Goal: Transaction & Acquisition: Purchase product/service

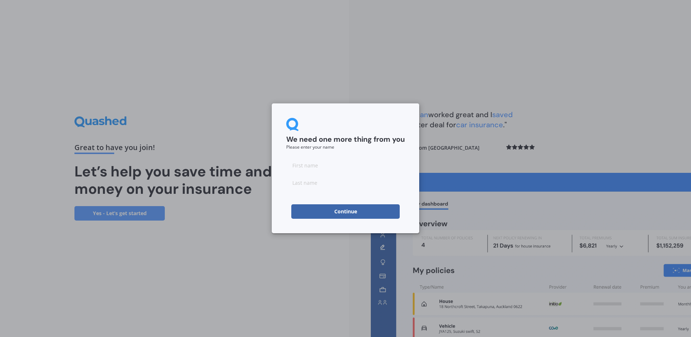
click at [360, 172] on input at bounding box center [345, 165] width 118 height 14
type input "[PERSON_NAME]"
click at [360, 215] on button "Continue" at bounding box center [345, 211] width 108 height 14
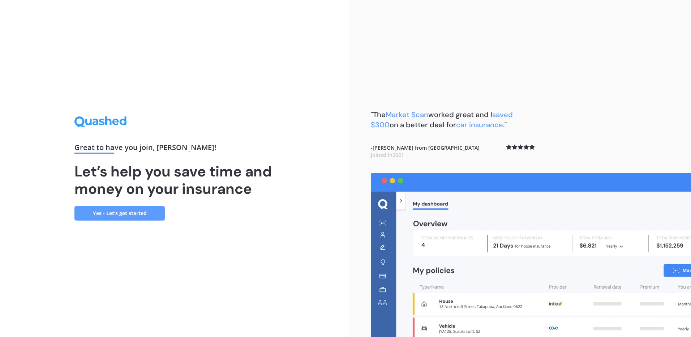
click at [104, 213] on link "Yes - Let’s get started" at bounding box center [119, 213] width 90 height 14
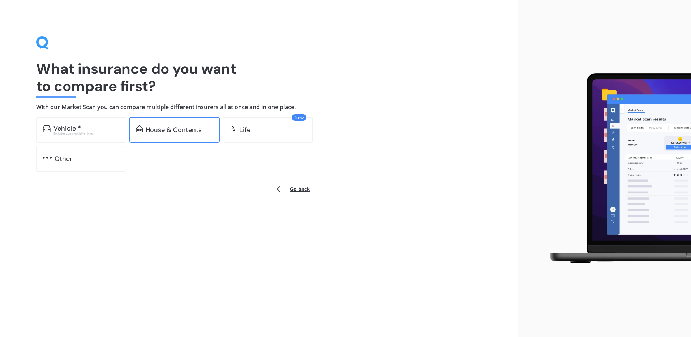
click at [181, 129] on div "House & Contents" at bounding box center [174, 129] width 56 height 7
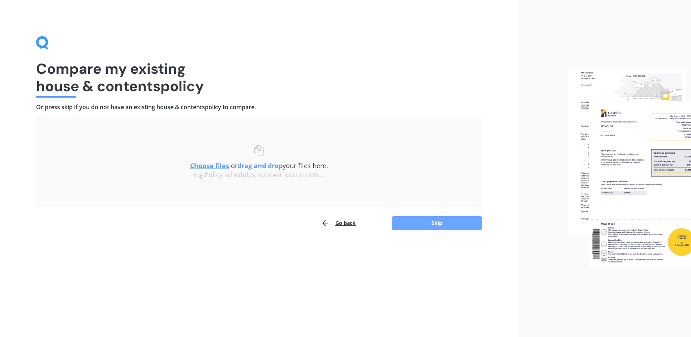
click at [421, 219] on button "Skip" at bounding box center [437, 223] width 90 height 14
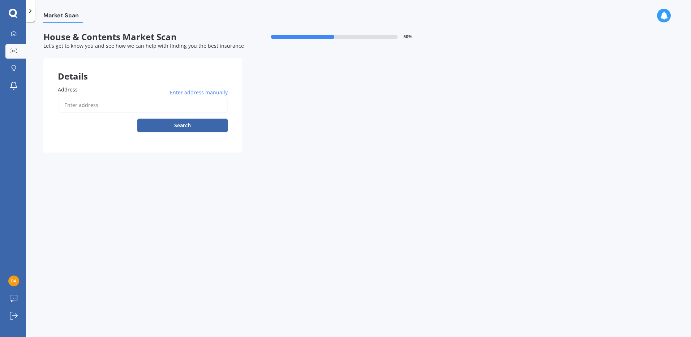
click at [64, 89] on span "Address" at bounding box center [68, 89] width 20 height 7
click at [64, 98] on input "Address" at bounding box center [143, 105] width 170 height 15
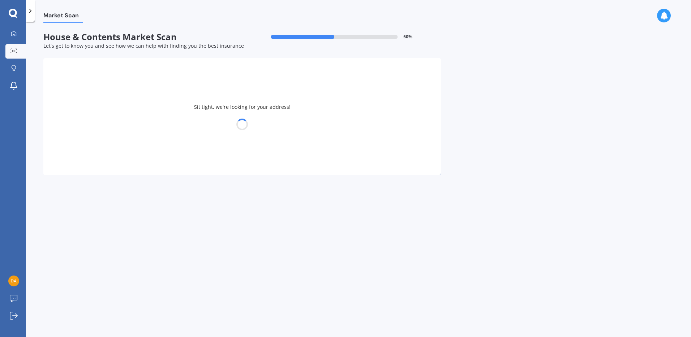
type input "[STREET_ADDRESS][PERSON_NAME]"
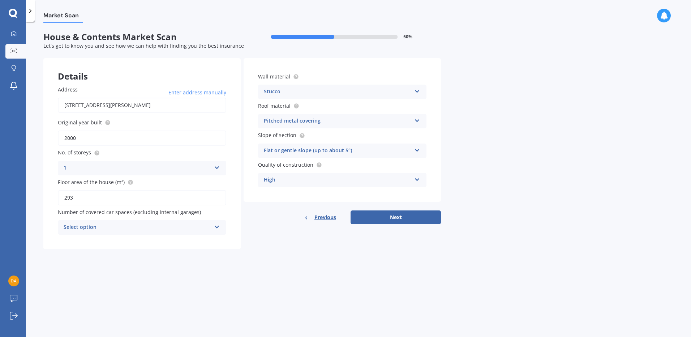
click at [214, 228] on div "Select option 0 1 2 3 4 5+" at bounding box center [142, 227] width 168 height 14
click at [68, 264] on div "2" at bounding box center [142, 267] width 168 height 13
click at [392, 219] on button "Next" at bounding box center [395, 217] width 90 height 14
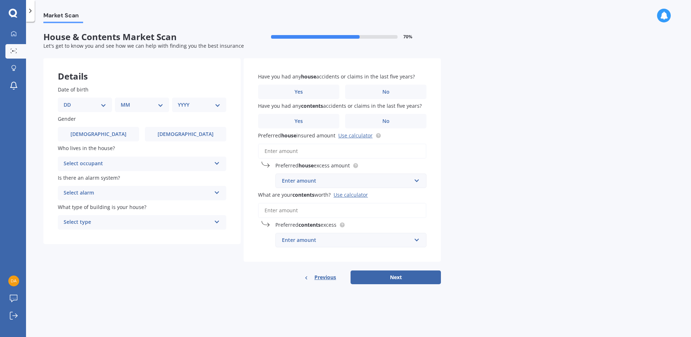
click at [106, 105] on select "DD 01 02 03 04 05 06 07 08 09 10 11 12 13 14 15 16 17 18 19 20 21 22 23 24 25 2…" at bounding box center [85, 105] width 43 height 8
select select "09"
click at [69, 101] on select "DD 01 02 03 04 05 06 07 08 09 10 11 12 13 14 15 16 17 18 19 20 21 22 23 24 25 2…" at bounding box center [85, 105] width 43 height 8
click at [157, 103] on select "MM 01 02 03 04 05 06 07 08 09 10 11 12" at bounding box center [144, 105] width 40 height 8
select select "12"
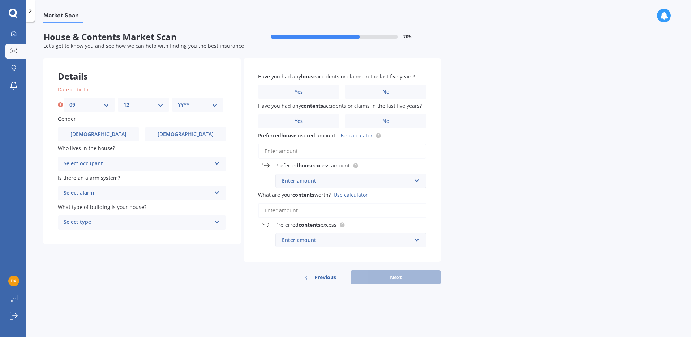
click at [124, 101] on select "MM 01 02 03 04 05 06 07 08 09 10 11 12" at bounding box center [144, 105] width 40 height 8
click at [216, 105] on select "YYYY 2009 2008 2007 2006 2005 2004 2003 2002 2001 2000 1999 1998 1997 1996 1995…" at bounding box center [198, 105] width 40 height 8
select select "1965"
click at [178, 101] on select "YYYY 2009 2008 2007 2006 2005 2004 2003 2002 2001 2000 1999 1998 1997 1996 1995…" at bounding box center [198, 105] width 40 height 8
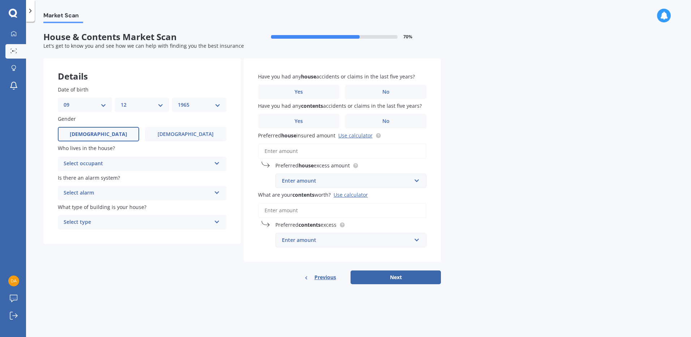
click at [96, 131] on span "[DEMOGRAPHIC_DATA]" at bounding box center [98, 134] width 57 height 6
click at [0, 0] on input "[DEMOGRAPHIC_DATA]" at bounding box center [0, 0] width 0 height 0
click at [214, 161] on icon at bounding box center [217, 161] width 6 height 5
click at [156, 181] on div "Owner" at bounding box center [142, 177] width 168 height 13
click at [175, 193] on div "Select alarm" at bounding box center [137, 193] width 147 height 9
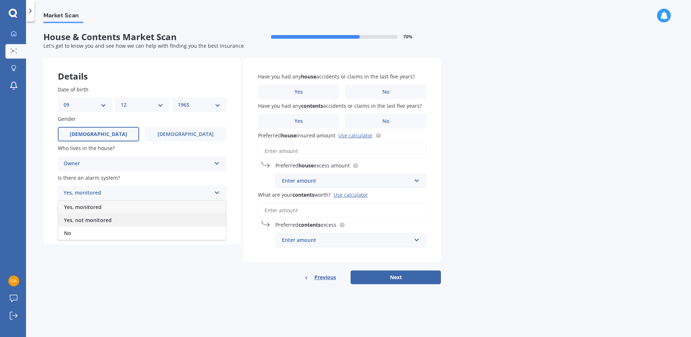
click at [103, 219] on span "Yes, not monitored" at bounding box center [88, 219] width 48 height 7
click at [173, 220] on div "Select type" at bounding box center [137, 222] width 147 height 9
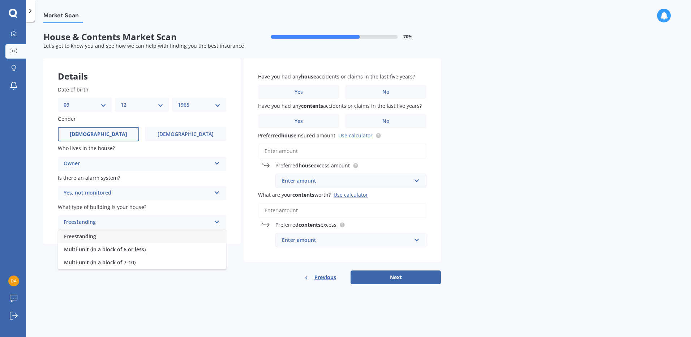
click at [77, 237] on span "Freestanding" at bounding box center [80, 236] width 32 height 7
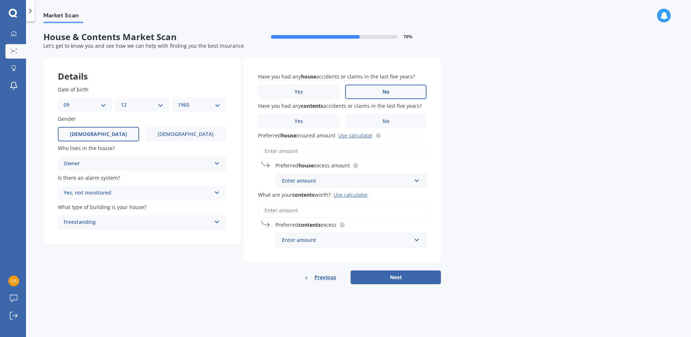
click at [382, 87] on label "No" at bounding box center [385, 92] width 81 height 14
click at [0, 0] on input "No" at bounding box center [0, 0] width 0 height 0
click at [390, 121] on label "No" at bounding box center [385, 121] width 81 height 14
click at [0, 0] on input "No" at bounding box center [0, 0] width 0 height 0
click at [350, 136] on link "Use calculator" at bounding box center [355, 135] width 34 height 7
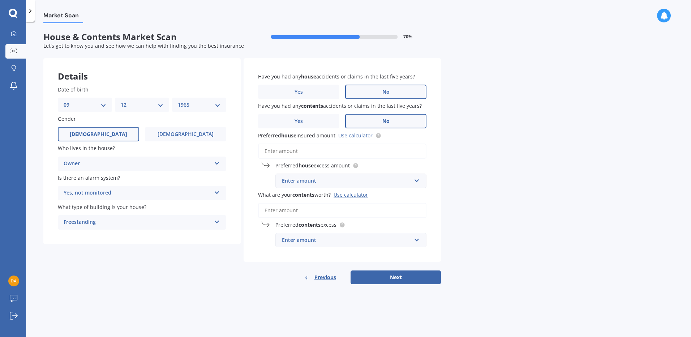
click at [280, 151] on input "Preferred house insured amount Use calculator" at bounding box center [342, 150] width 168 height 15
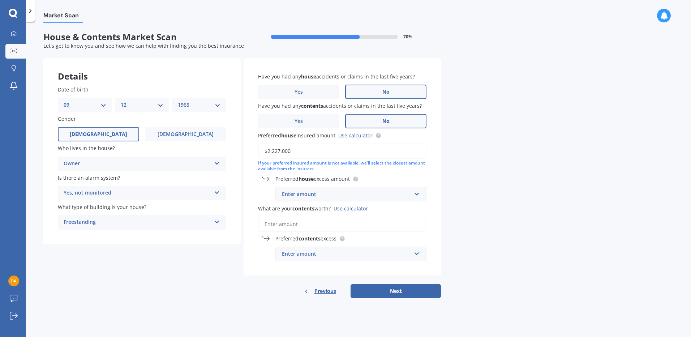
type input "$2,227,000"
click at [306, 196] on div "Enter amount" at bounding box center [346, 194] width 129 height 8
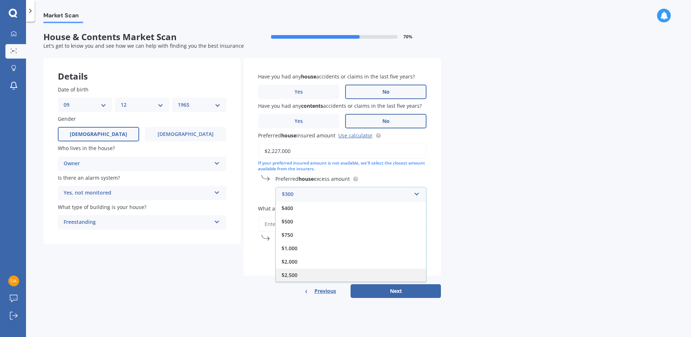
click at [293, 273] on span "$2,500" at bounding box center [289, 274] width 16 height 7
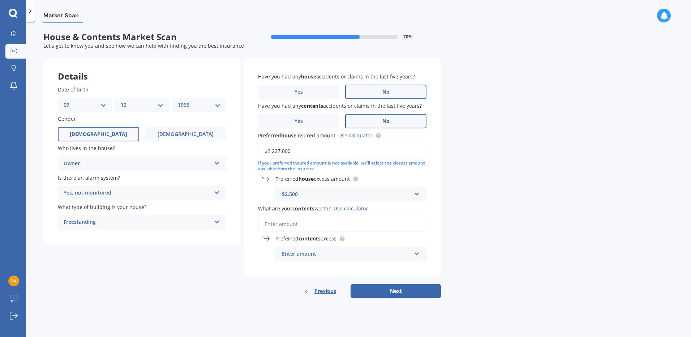
click at [316, 225] on input "What are your contents worth? Use calculator" at bounding box center [342, 223] width 168 height 15
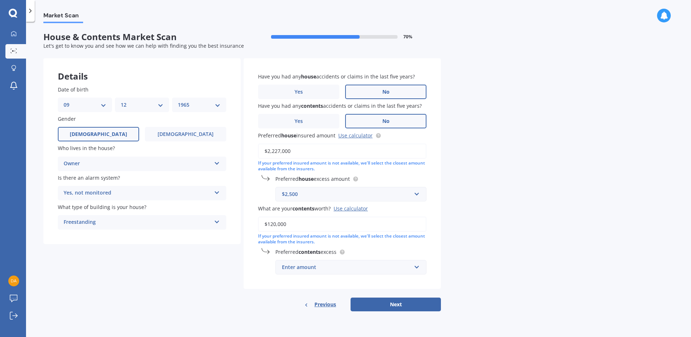
type input "$120,000"
click at [330, 269] on div "Enter amount" at bounding box center [346, 267] width 129 height 8
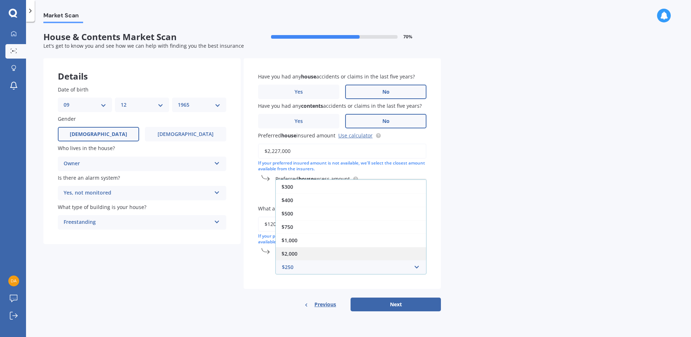
click at [300, 252] on div "$2,000" at bounding box center [351, 253] width 150 height 13
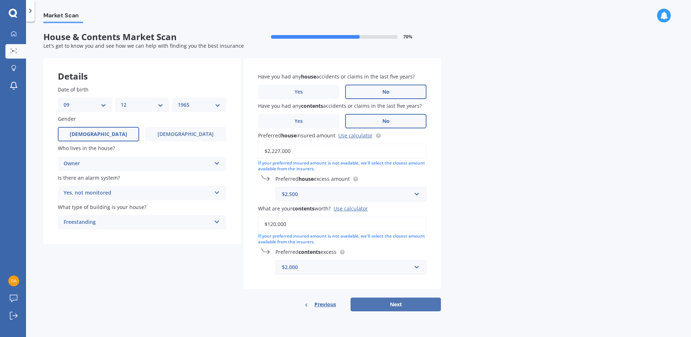
click at [393, 301] on button "Next" at bounding box center [395, 304] width 90 height 14
select select "09"
select select "12"
select select "1965"
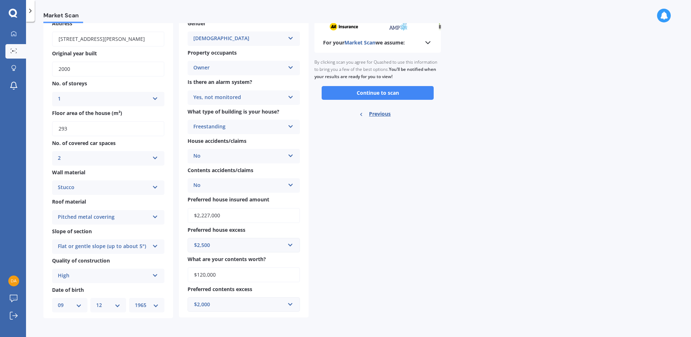
scroll to position [8, 0]
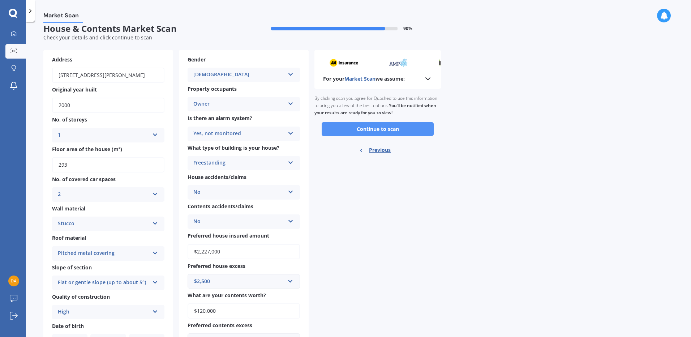
click at [401, 130] on button "Continue to scan" at bounding box center [377, 129] width 112 height 14
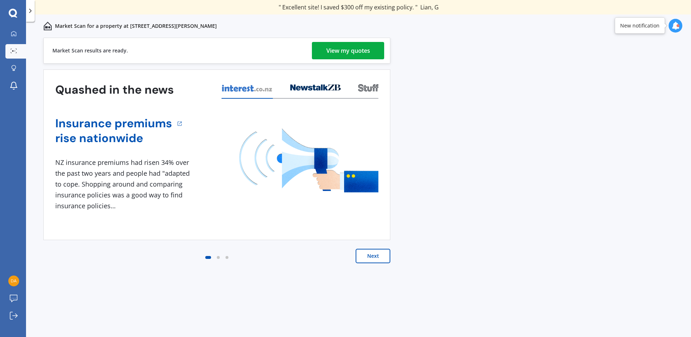
click at [356, 52] on div "View my quotes" at bounding box center [348, 50] width 44 height 17
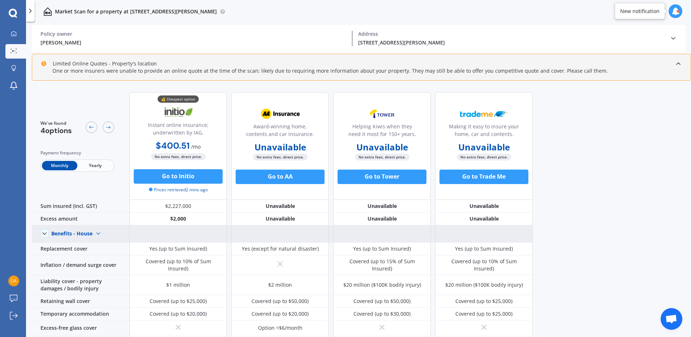
click at [95, 232] on img at bounding box center [98, 234] width 12 height 12
click at [92, 256] on span "Benefits - Contents" at bounding box center [80, 258] width 46 height 7
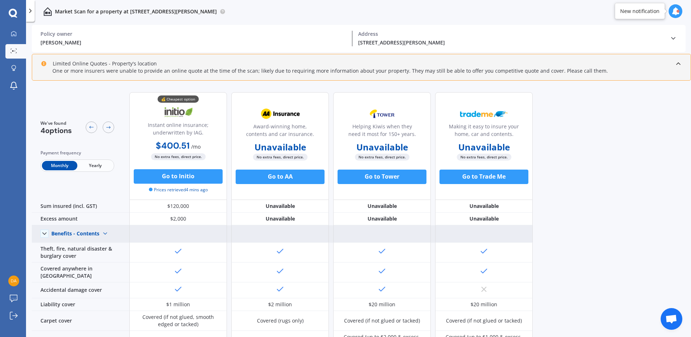
click at [101, 233] on img at bounding box center [105, 234] width 12 height 12
click at [98, 247] on div "Benefits - House" at bounding box center [82, 245] width 60 height 13
